Goal: Check status: Check status

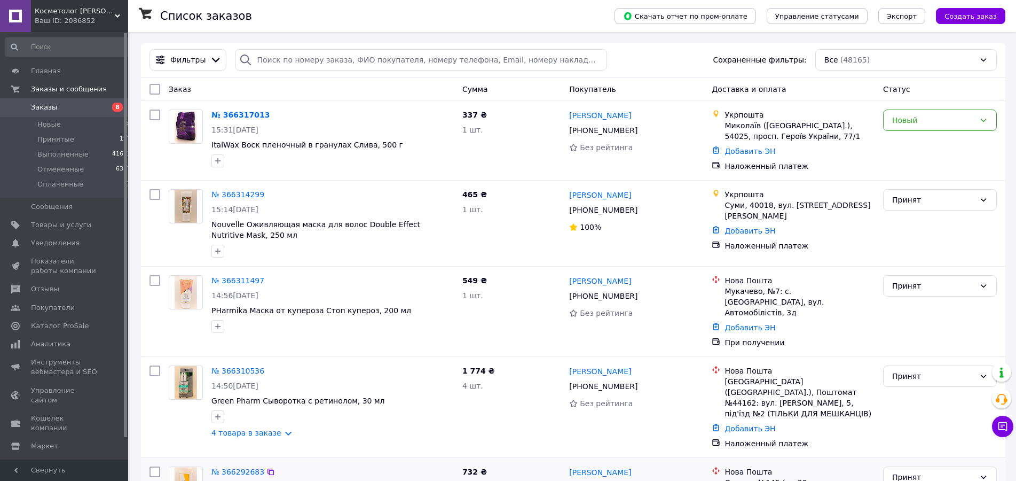
click at [575, 410] on div "Антонина Гончарова +380 99 142 43 83 Без рейтинга" at bounding box center [636, 407] width 143 height 92
click at [919, 122] on div "Новый" at bounding box center [933, 120] width 83 height 12
click at [912, 144] on li "Принят" at bounding box center [940, 143] width 113 height 19
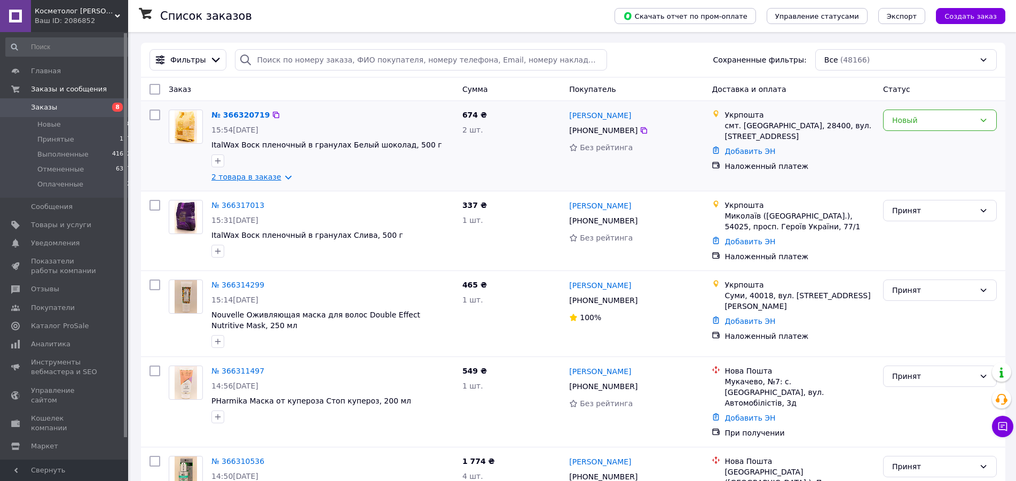
click at [268, 179] on link "2 товара в заказе" at bounding box center [246, 176] width 70 height 9
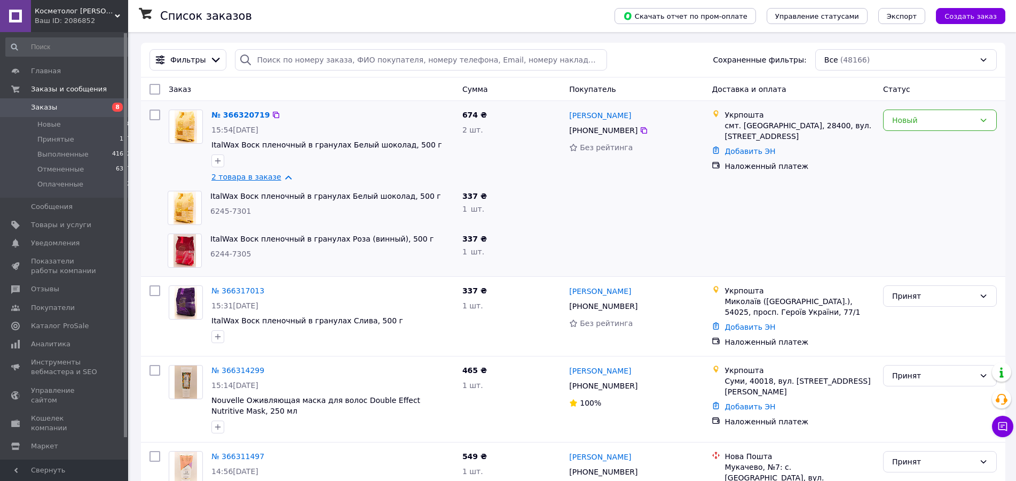
click at [268, 179] on link "2 товара в заказе" at bounding box center [246, 176] width 70 height 9
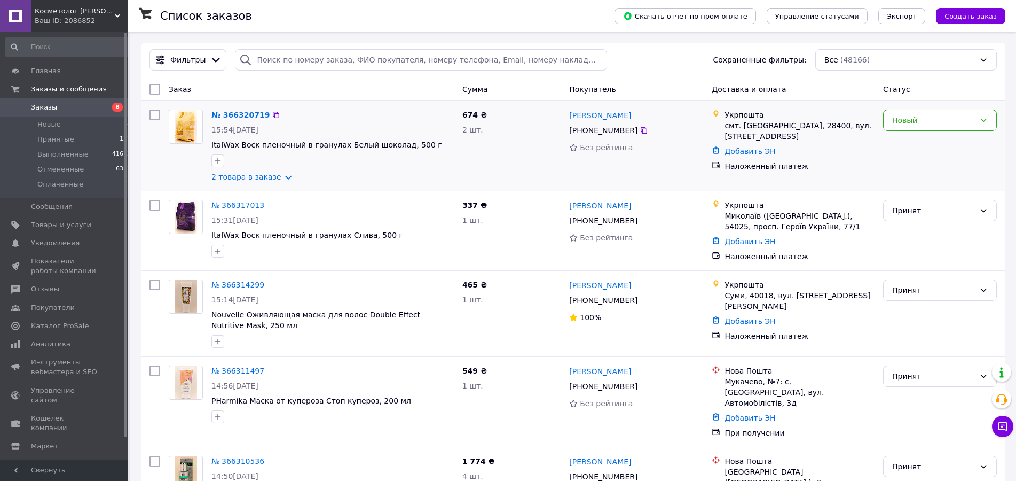
click at [613, 120] on link "Островська Інна" at bounding box center [600, 115] width 62 height 11
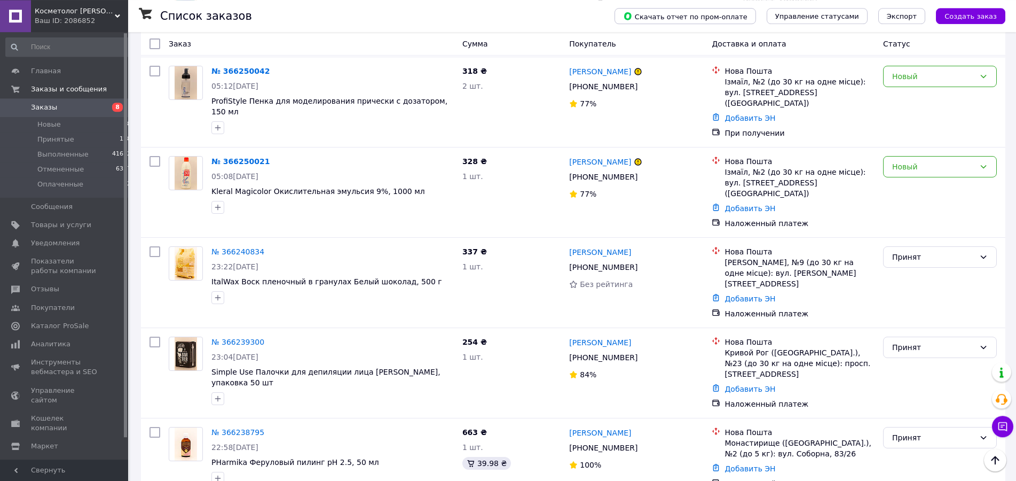
scroll to position [1634, 0]
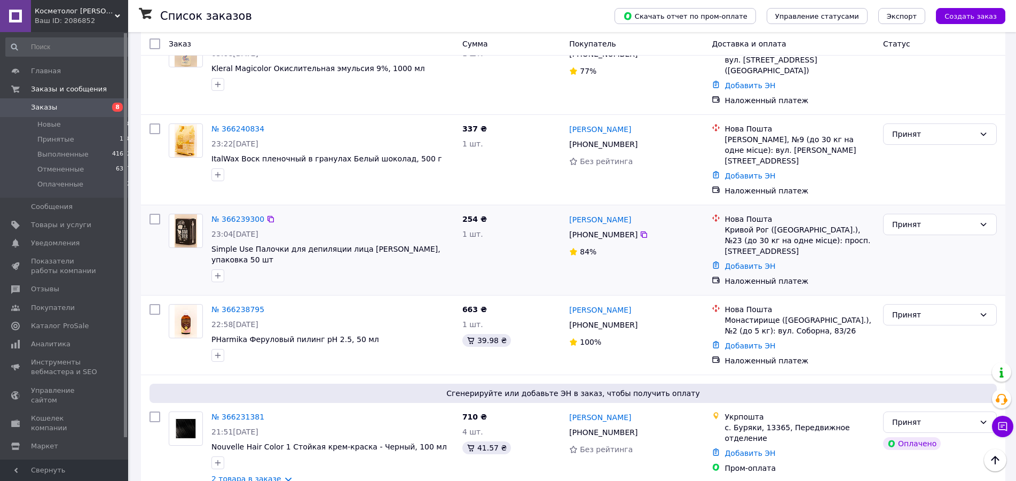
click at [252, 267] on div at bounding box center [332, 275] width 247 height 17
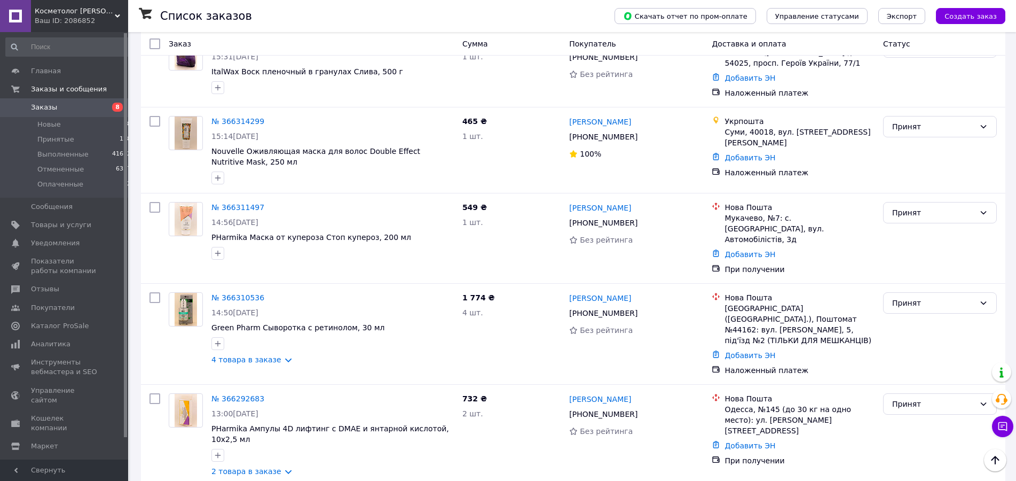
scroll to position [0, 0]
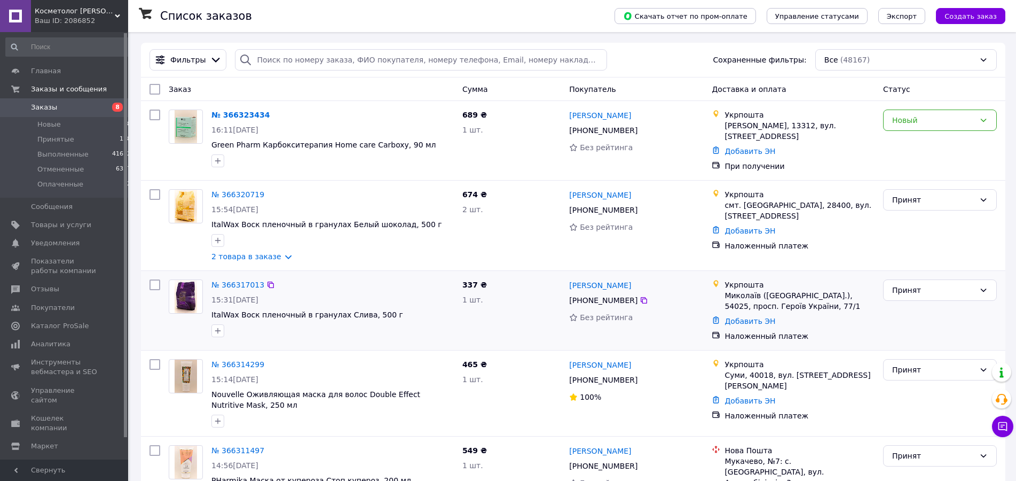
click at [400, 282] on div "№ 366317013" at bounding box center [332, 284] width 245 height 13
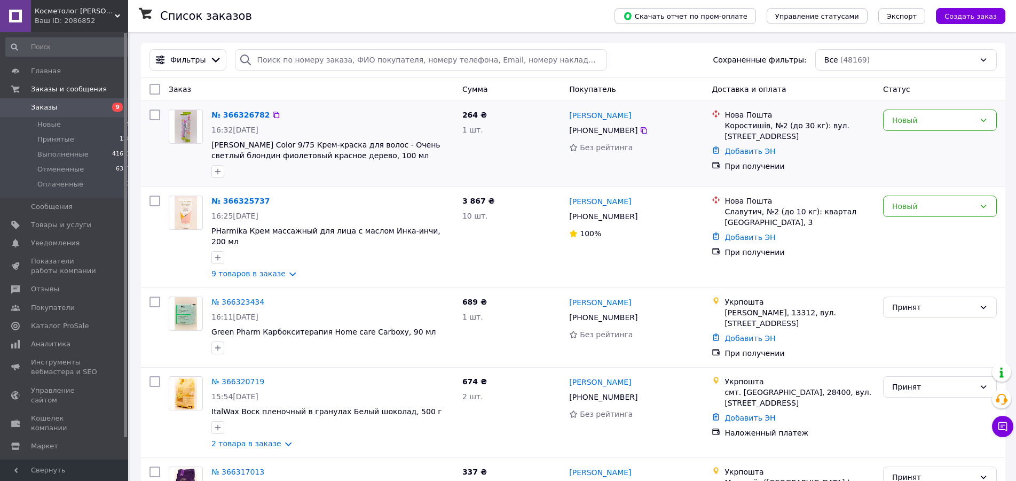
scroll to position [54, 0]
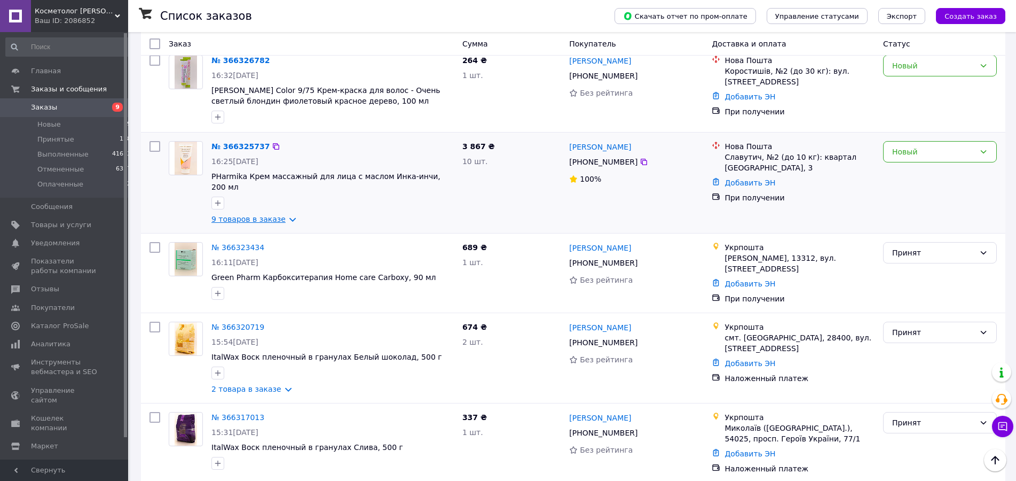
click at [249, 215] on link "9 товаров в заказе" at bounding box center [248, 219] width 74 height 9
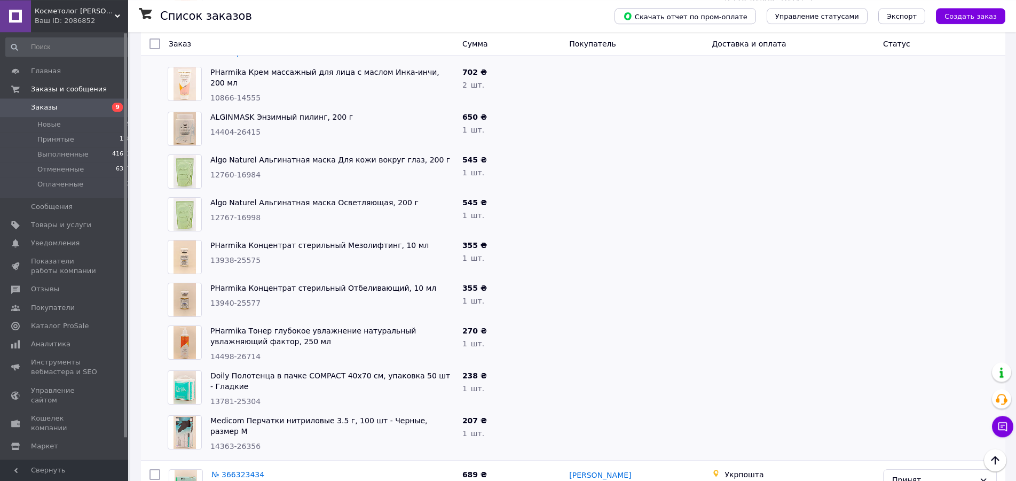
scroll to position [163, 0]
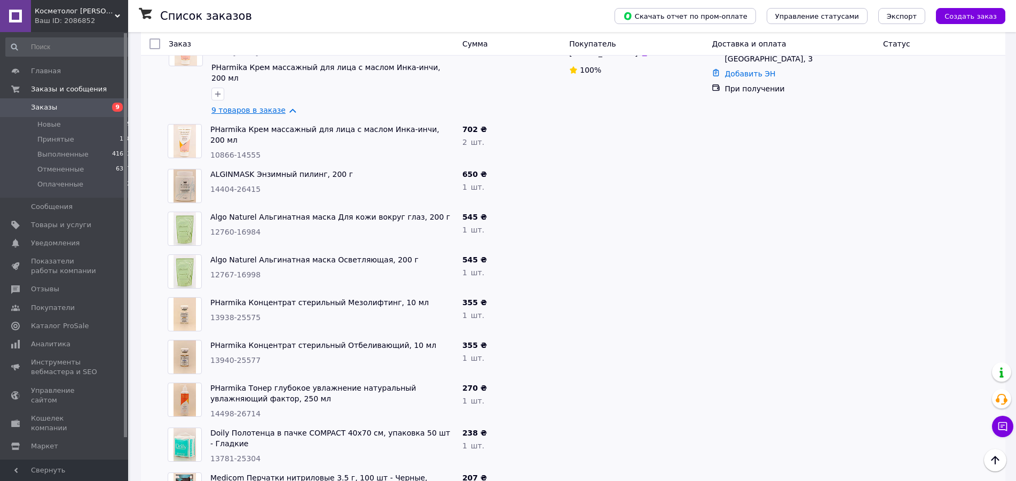
click at [256, 106] on link "9 товаров в заказе" at bounding box center [248, 110] width 74 height 9
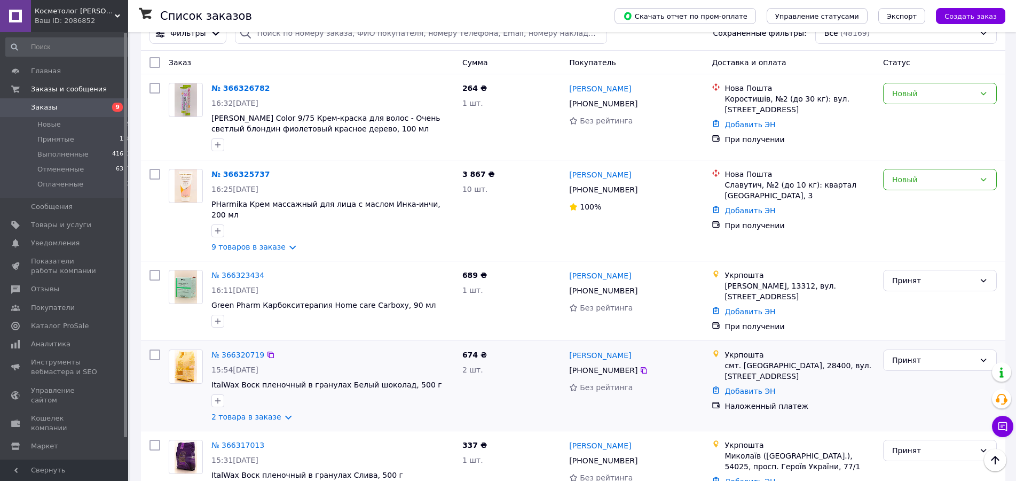
scroll to position [0, 0]
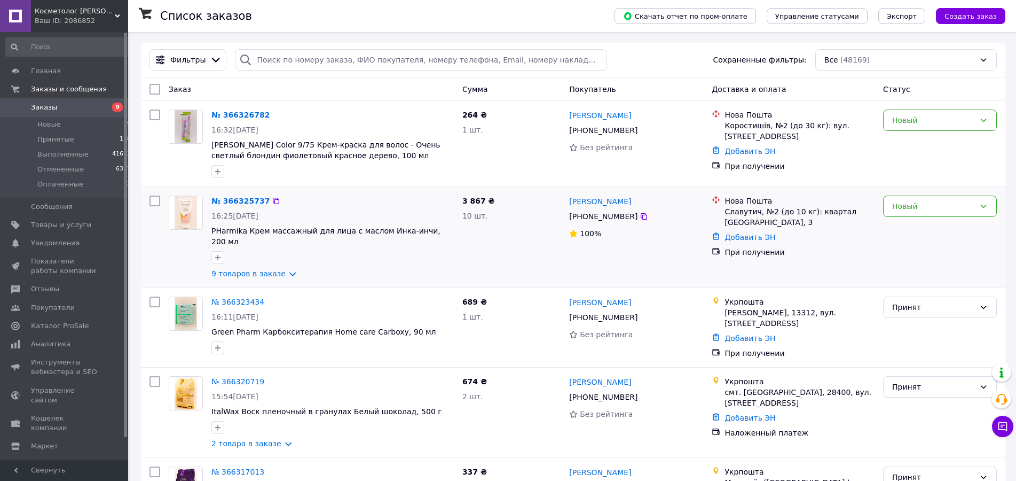
click at [308, 255] on div at bounding box center [332, 257] width 247 height 17
click at [284, 66] on input "search" at bounding box center [421, 59] width 372 height 21
paste input "0505376869762"
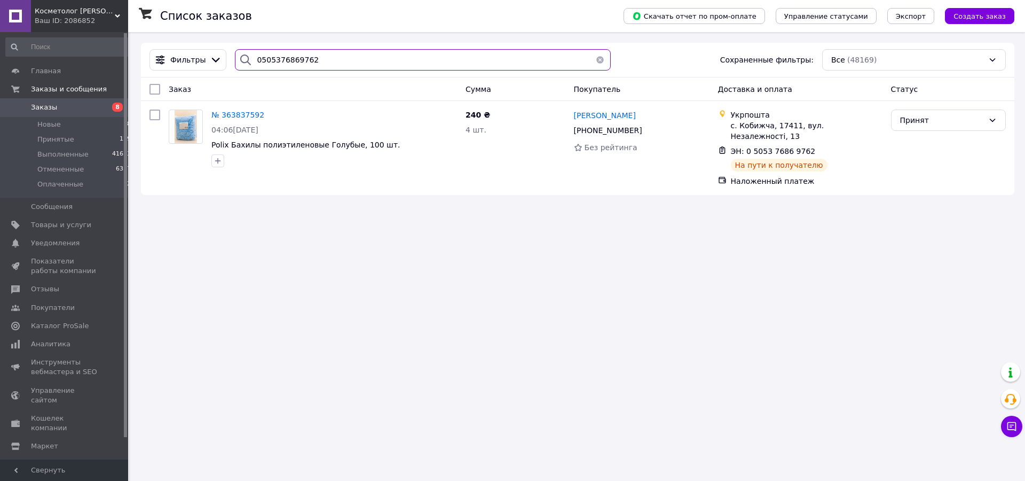
click at [290, 62] on input "0505376869762" at bounding box center [423, 59] width 376 height 21
paste input "7553521"
click at [261, 59] on input "0505377553521" at bounding box center [423, 59] width 376 height 21
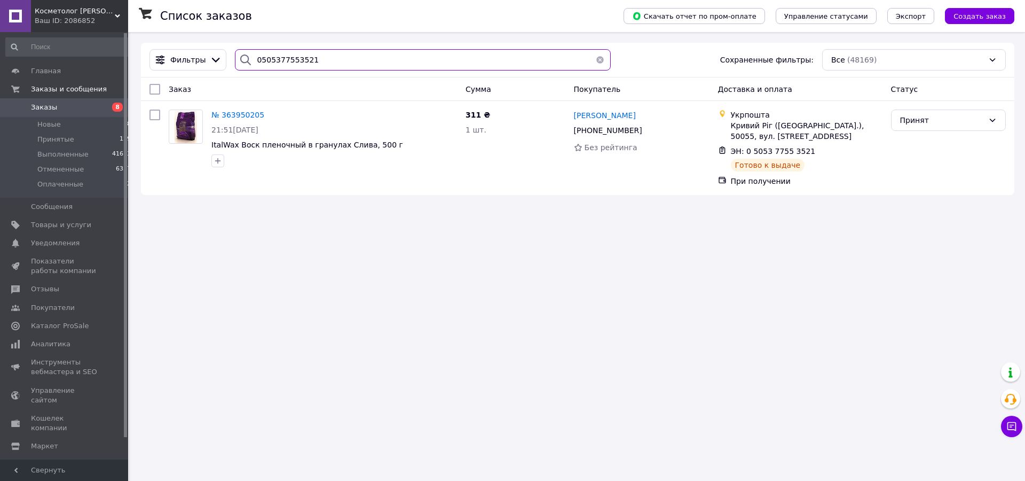
paste input "8169636"
click at [271, 57] on input "0505378169636" at bounding box center [423, 59] width 376 height 21
paste input "804720"
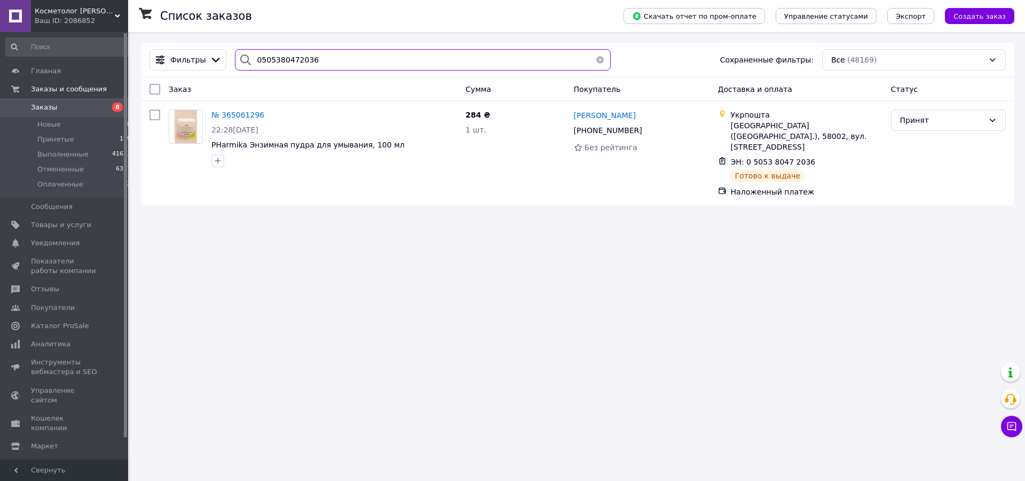
click at [291, 64] on input "0505380472036" at bounding box center [423, 59] width 376 height 21
paste input "4846545210"
click at [280, 61] on input "0504846545210" at bounding box center [423, 59] width 376 height 21
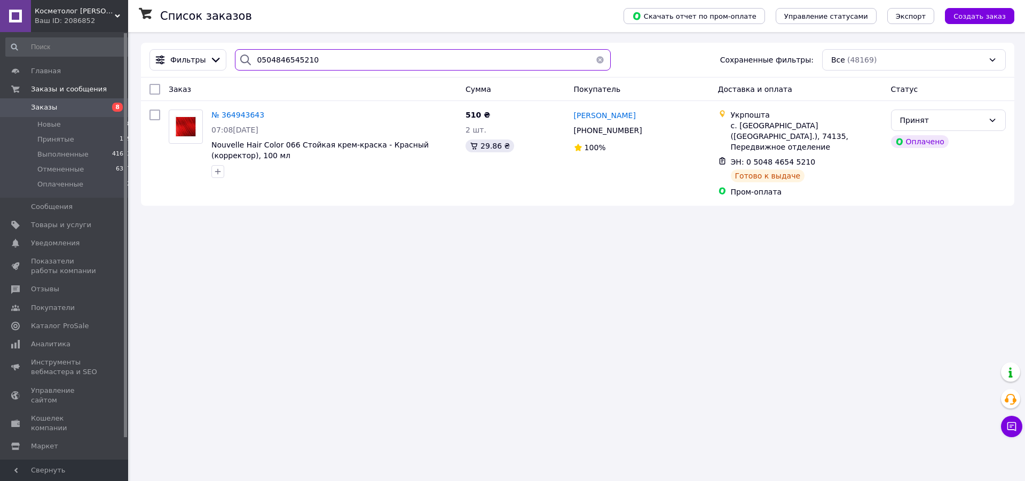
paste input "538114323"
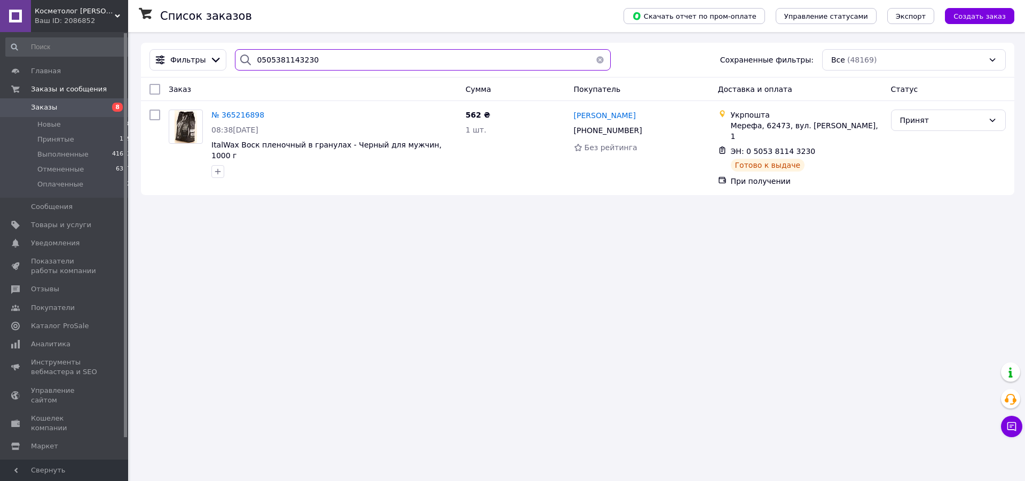
click at [280, 61] on input "0505381143230" at bounding box center [423, 59] width 376 height 21
paste input "0134"
click at [280, 61] on input "0505381140134" at bounding box center [423, 59] width 376 height 21
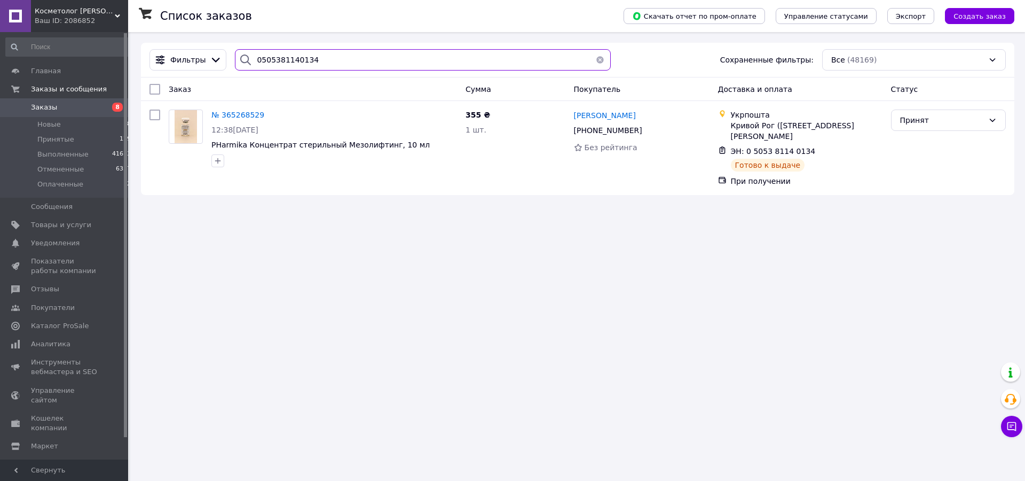
paste input "7635"
click at [280, 61] on input "0505381147635" at bounding box center [423, 59] width 376 height 21
paste input "2484058"
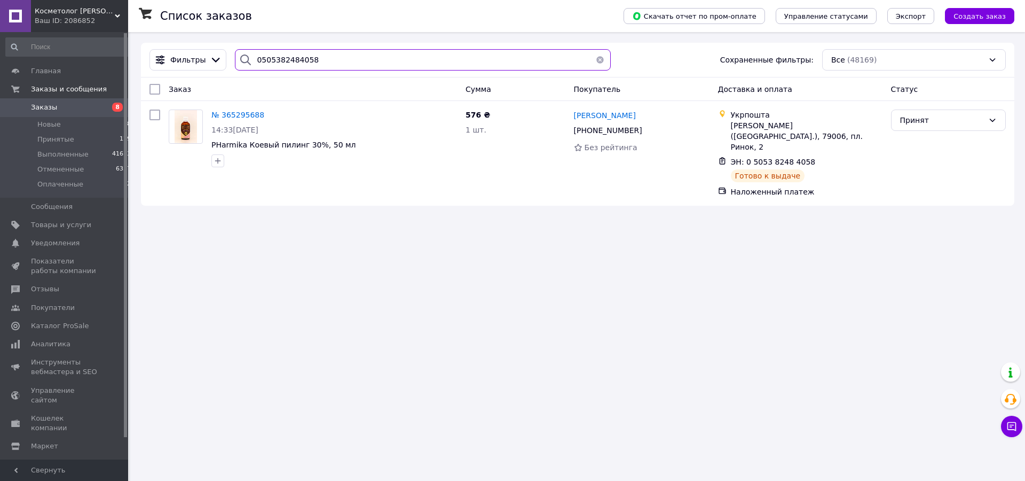
click at [280, 60] on input "0505382484058" at bounding box center [423, 59] width 376 height 21
paste input "1691351"
click at [280, 60] on input "0505381691351" at bounding box center [423, 59] width 376 height 21
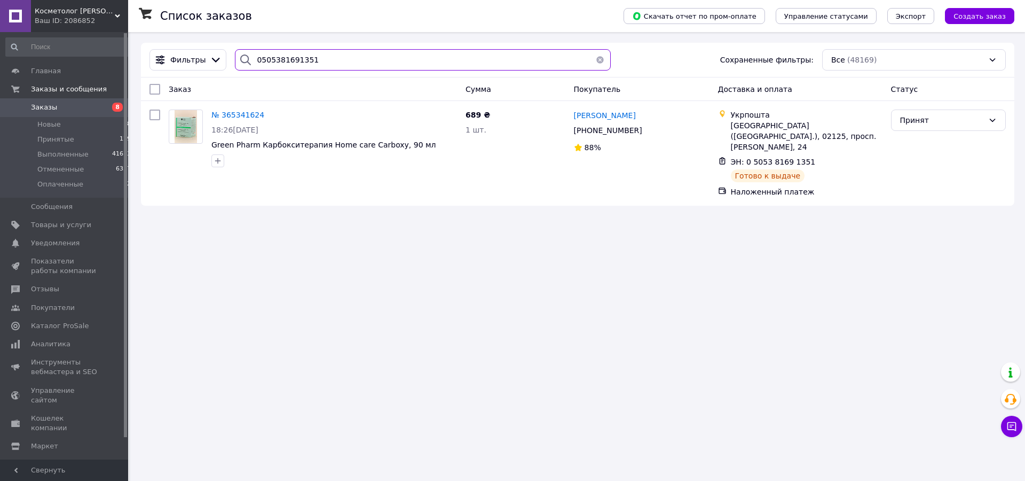
paste input "2412"
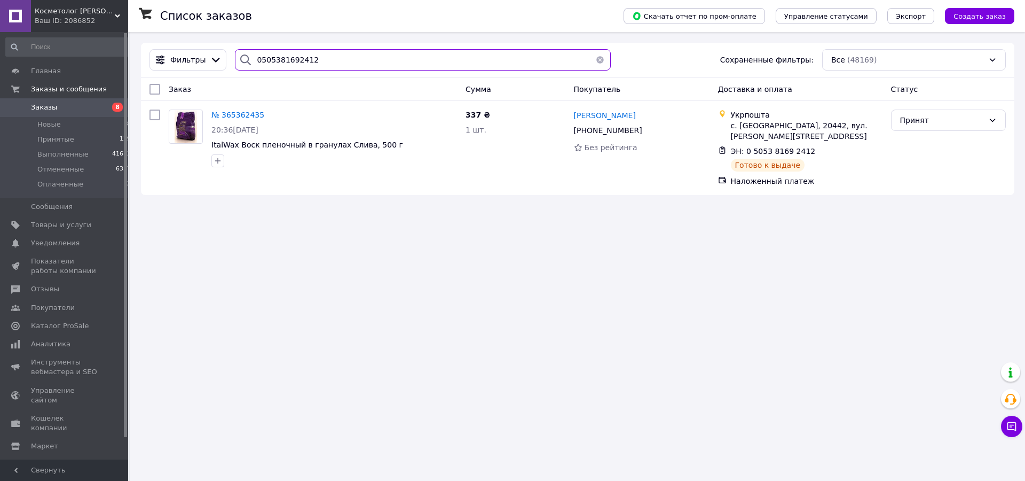
click at [280, 60] on input "0505381692412" at bounding box center [423, 59] width 376 height 21
paste input "4846992730"
click at [280, 60] on input "0504846992730" at bounding box center [423, 59] width 376 height 21
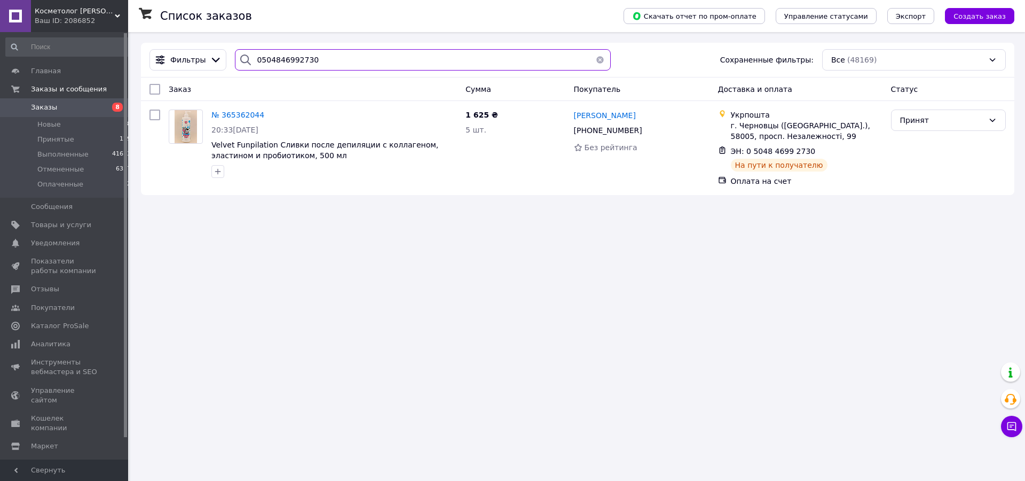
paste input "707547"
click at [280, 60] on input "0504846707547" at bounding box center [423, 59] width 376 height 21
paste input "5382445508"
click at [280, 60] on input "0505382445508" at bounding box center [423, 59] width 376 height 21
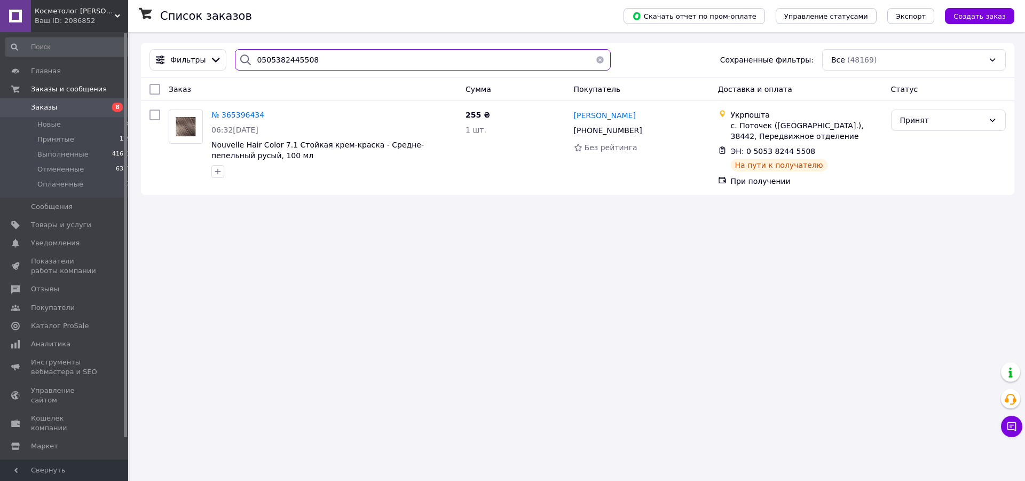
click at [280, 60] on input "0505382445508" at bounding box center [423, 59] width 376 height 21
paste input "169316"
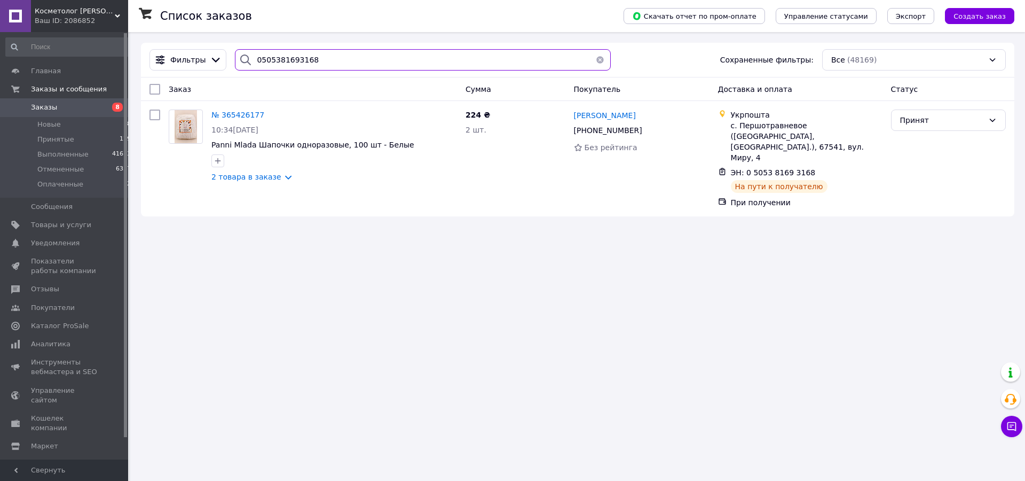
click at [280, 60] on input "0505381693168" at bounding box center [423, 59] width 376 height 21
paste input "831897"
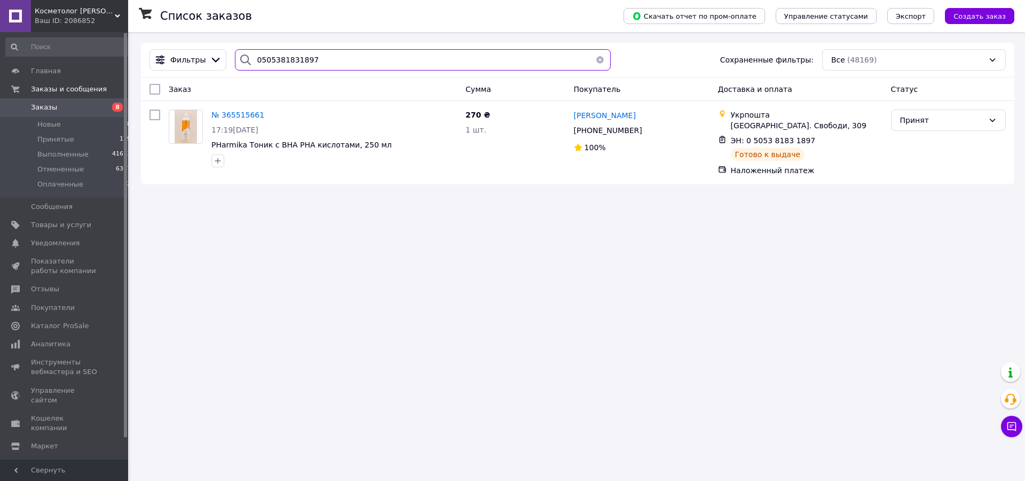
click at [280, 60] on input "0505381831897" at bounding box center [423, 59] width 376 height 21
paste input "2442800"
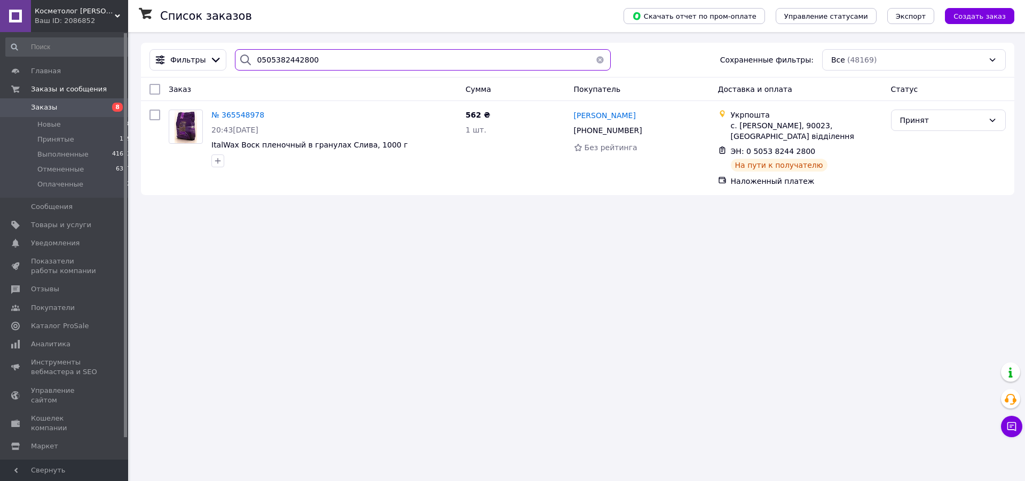
click at [280, 60] on input "0505382442800" at bounding box center [423, 59] width 376 height 21
paste input "0226641311"
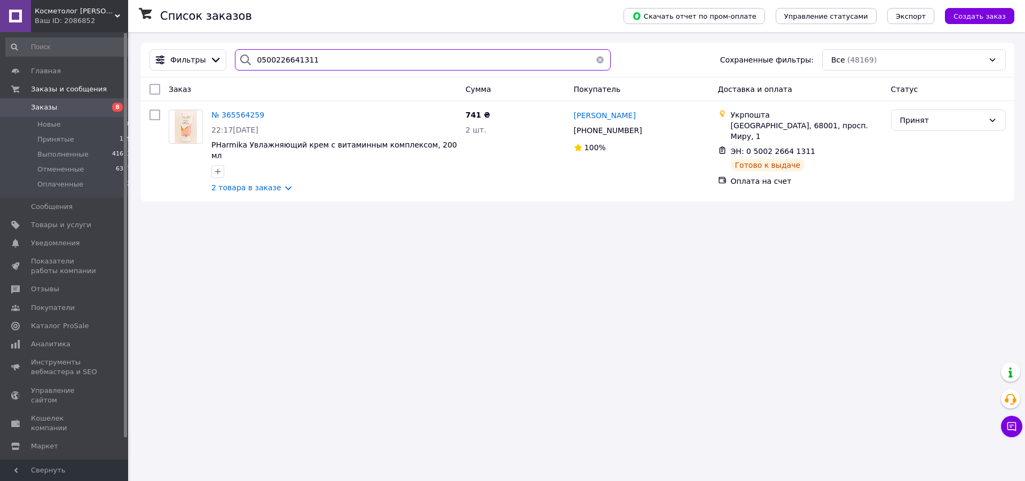
click at [280, 60] on input "0500226641311" at bounding box center [423, 59] width 376 height 21
paste input "5382439680"
click at [280, 60] on input "0505382439680" at bounding box center [423, 59] width 376 height 21
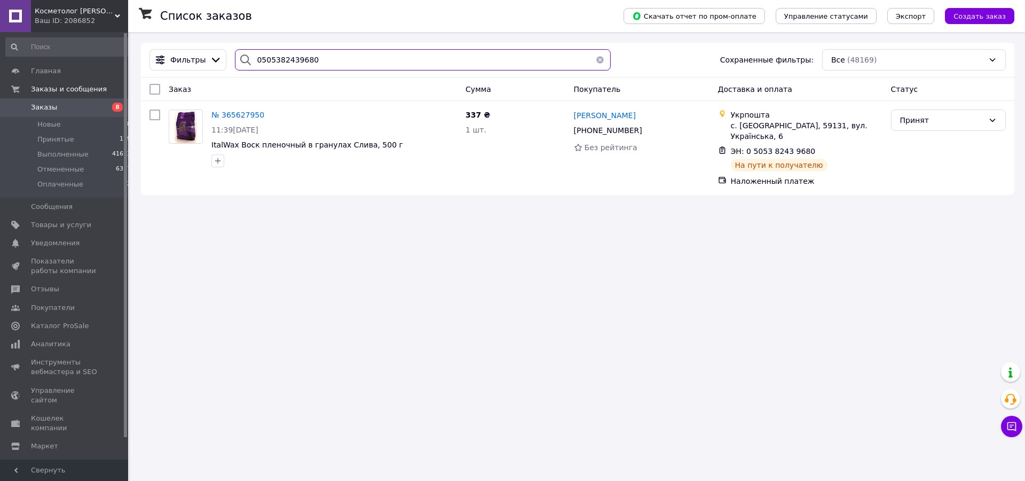
paste input "4846808696"
type input "0504846808696"
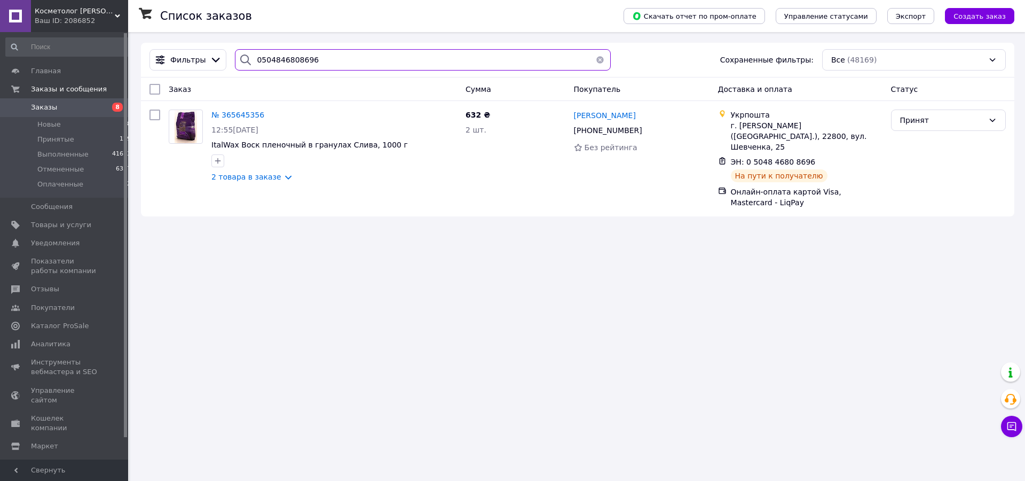
click at [297, 63] on input "0504846808696" at bounding box center [423, 59] width 376 height 21
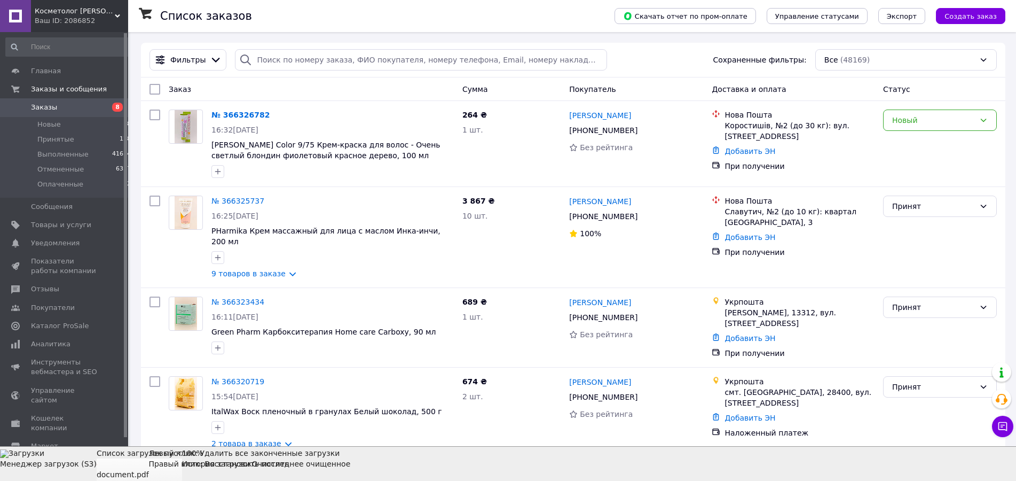
click at [309, 472] on div "Очистить Левый клик: Удалить все законченные загрузки Правый клик: Восстановить…" at bounding box center [280, 464] width 57 height 32
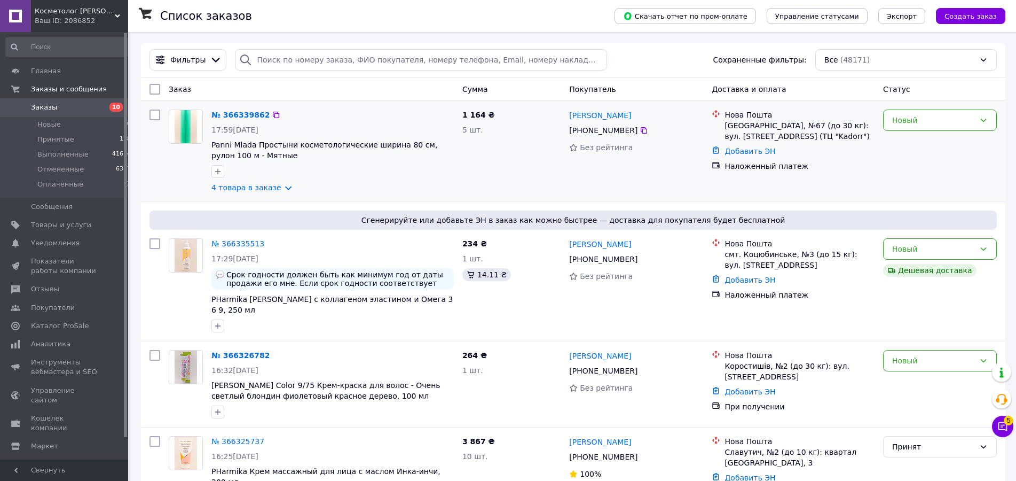
click at [250, 186] on link "4 товара в заказе" at bounding box center [246, 187] width 70 height 9
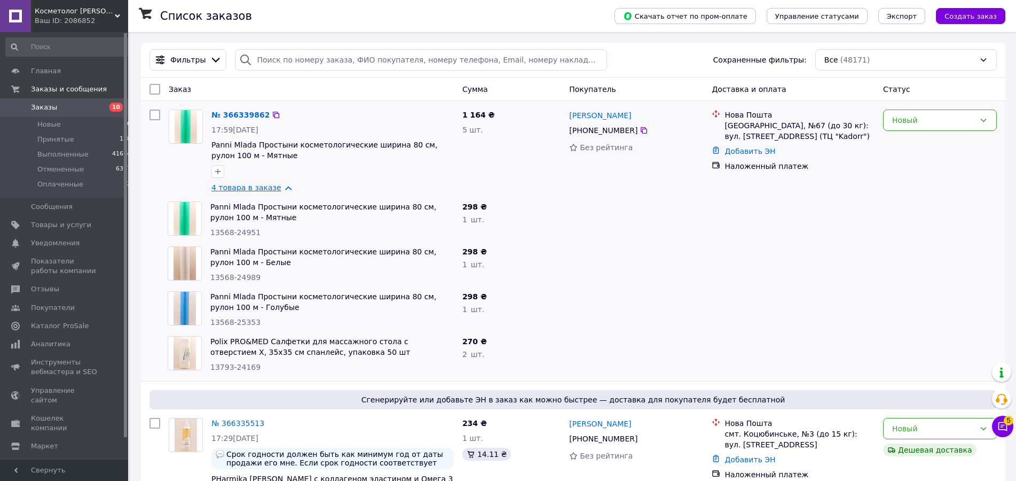
click at [248, 190] on link "4 товара в заказе" at bounding box center [246, 187] width 70 height 9
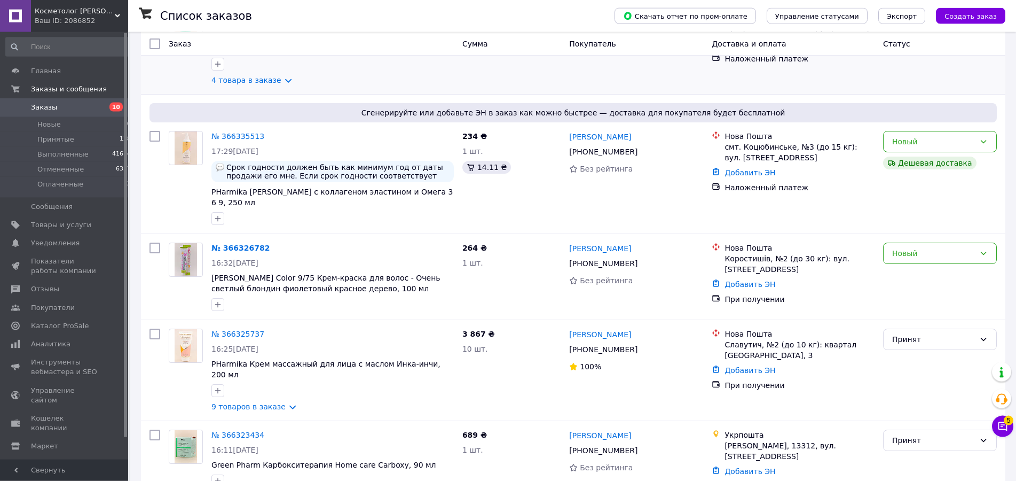
scroll to position [109, 0]
click at [986, 63] on div "Новый" at bounding box center [940, 42] width 122 height 92
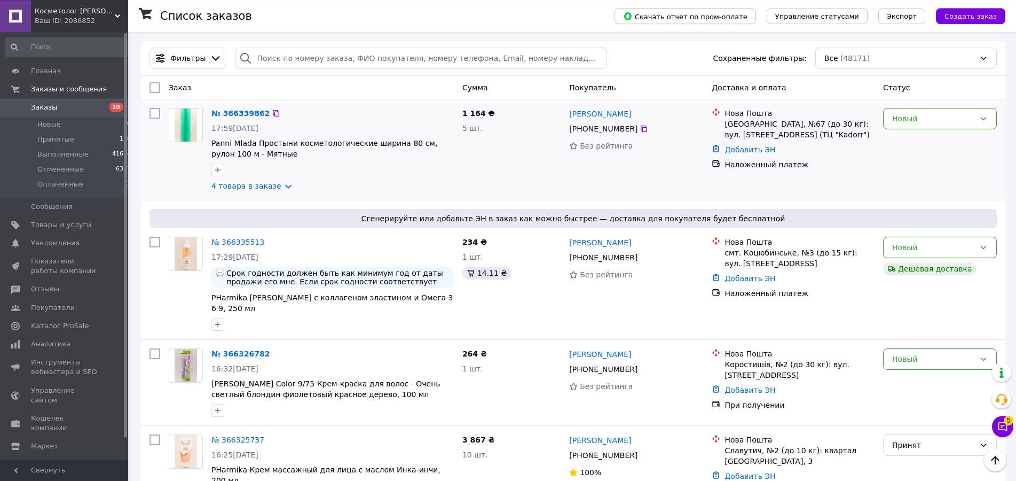
scroll to position [0, 0]
